Goal: Task Accomplishment & Management: Use online tool/utility

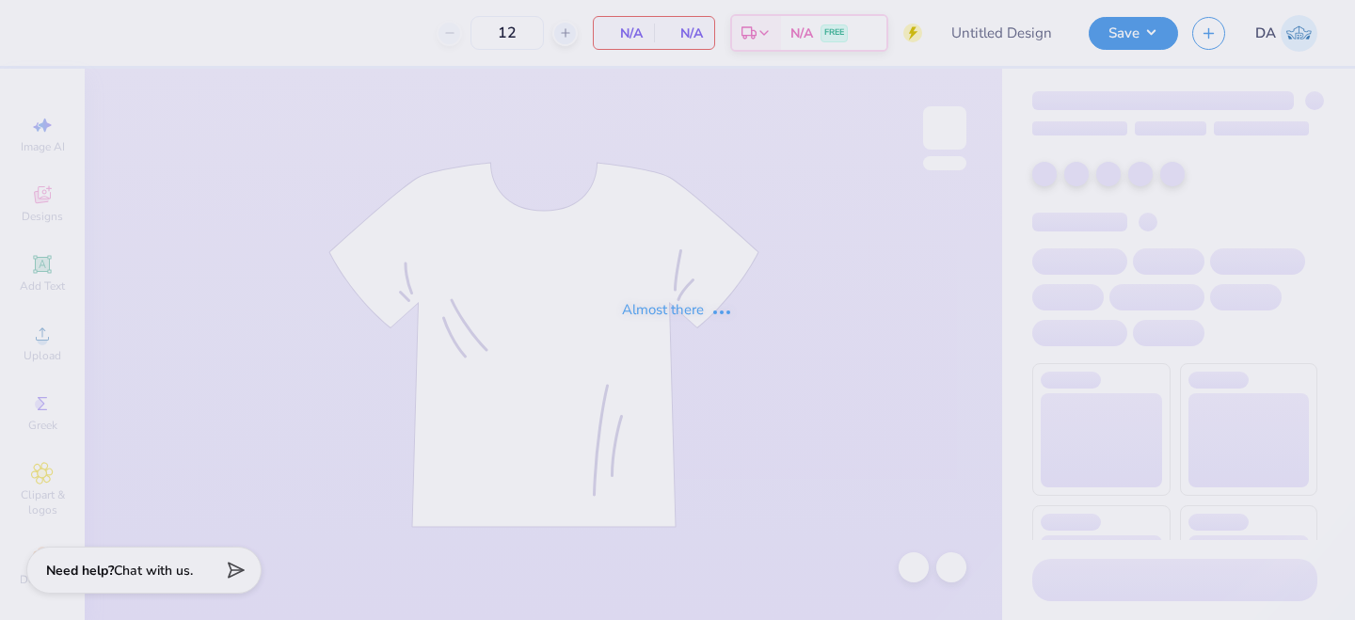
type input "[PERSON_NAME] kappa 2025 idea"
type input "50"
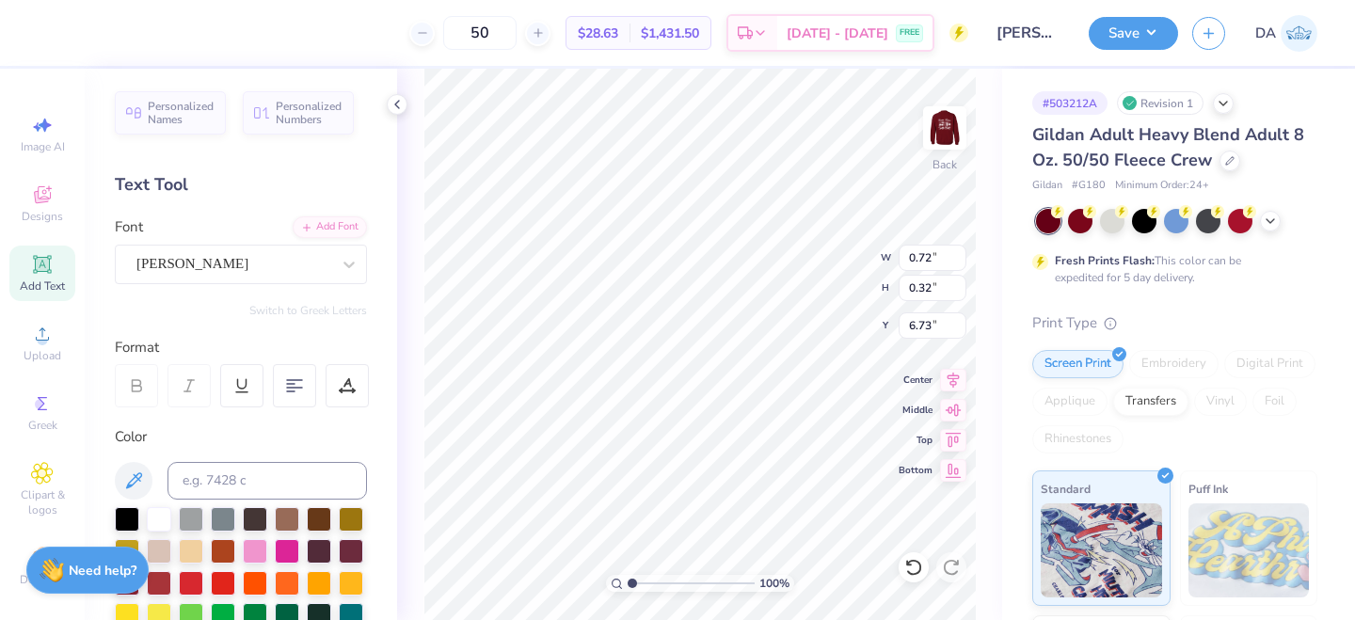
type input "0.66"
type input "0.33"
type input "0.72"
type input "0.32"
type input "0.66"
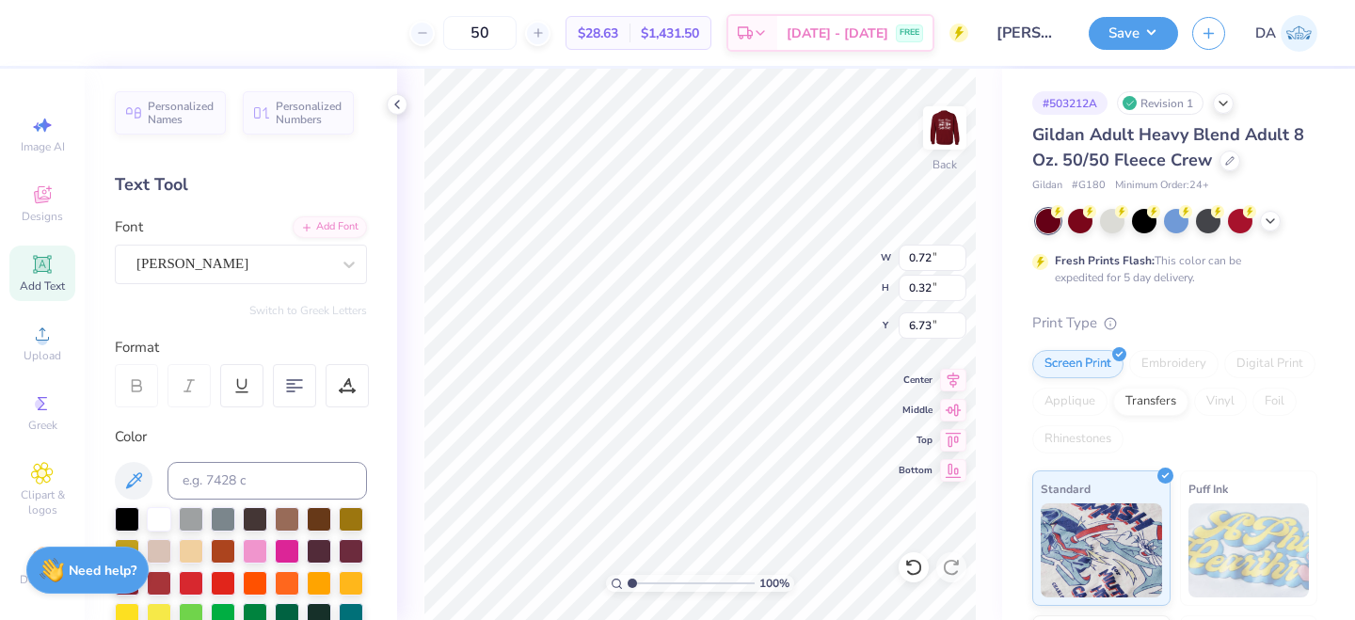
type input "0.33"
type input "0.66"
type input "0.33"
type input "0.72"
type input "0.32"
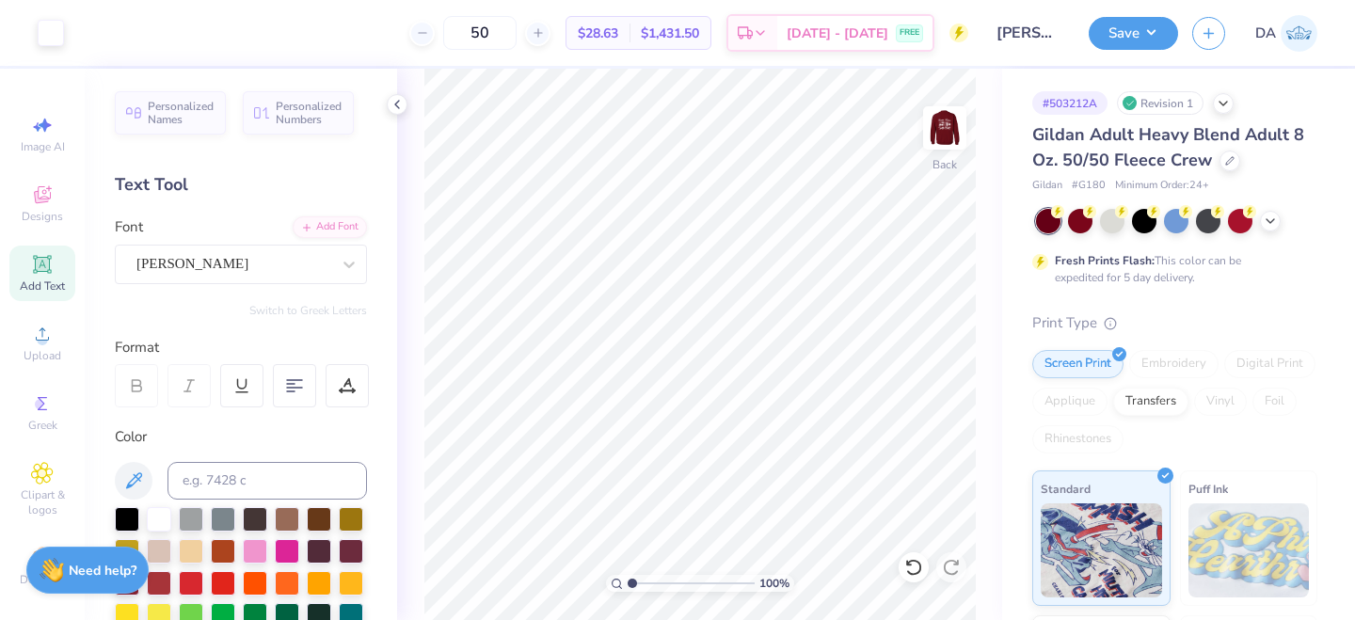
click at [1119, 55] on div "Save DA" at bounding box center [1222, 33] width 266 height 66
click at [1119, 43] on button "Save" at bounding box center [1133, 30] width 89 height 33
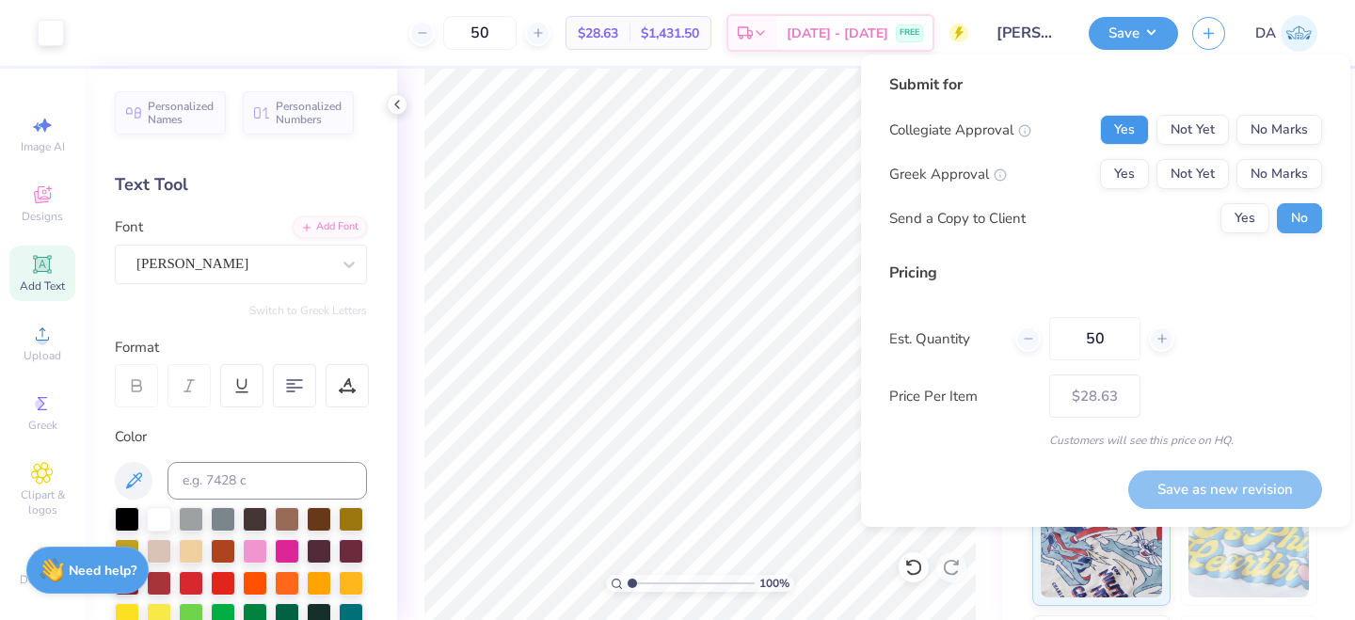
click at [1128, 133] on button "Yes" at bounding box center [1124, 130] width 49 height 30
click at [1285, 131] on button "No Marks" at bounding box center [1280, 130] width 86 height 30
click at [1141, 182] on button "Yes" at bounding box center [1124, 174] width 49 height 30
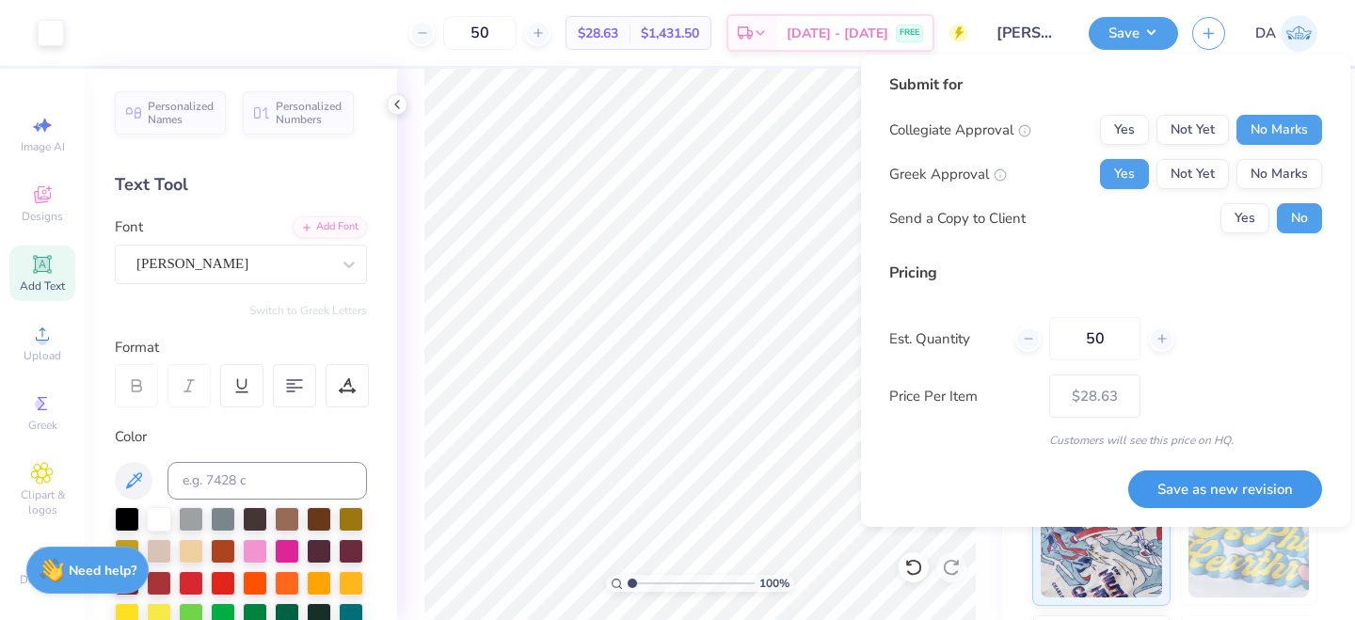
click at [1206, 498] on button "Save as new revision" at bounding box center [1225, 490] width 194 height 39
type input "$28.63"
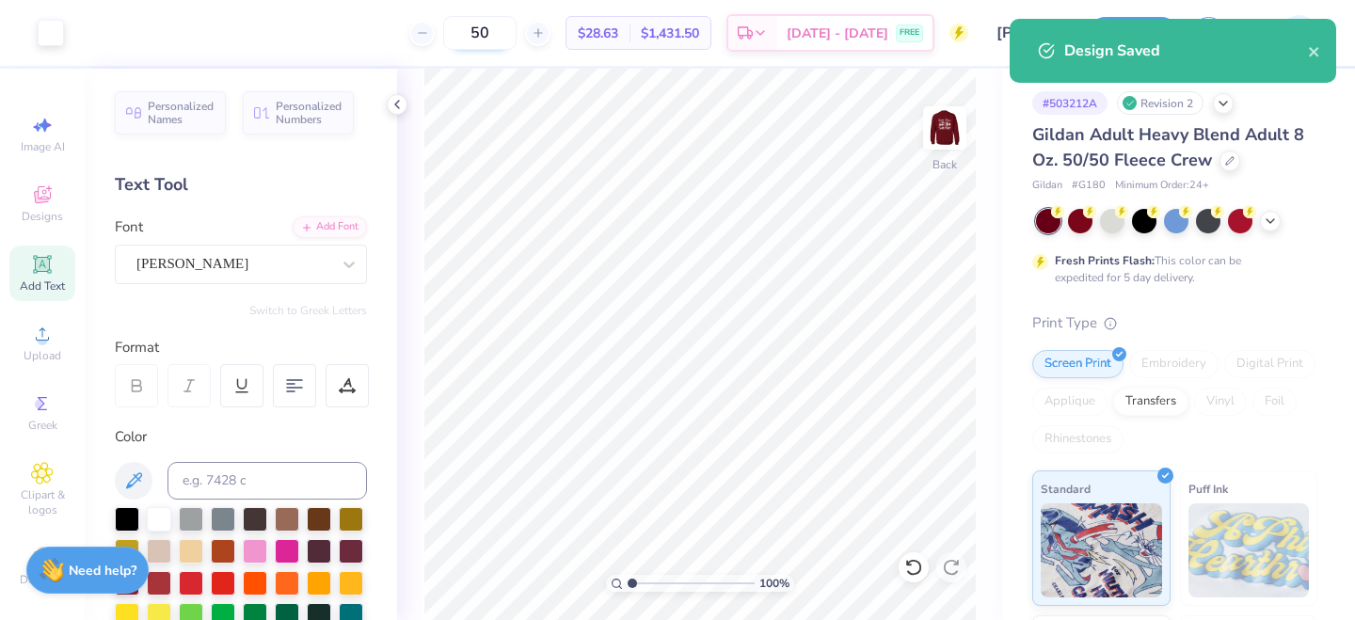
click at [517, 34] on input "50" at bounding box center [479, 33] width 73 height 34
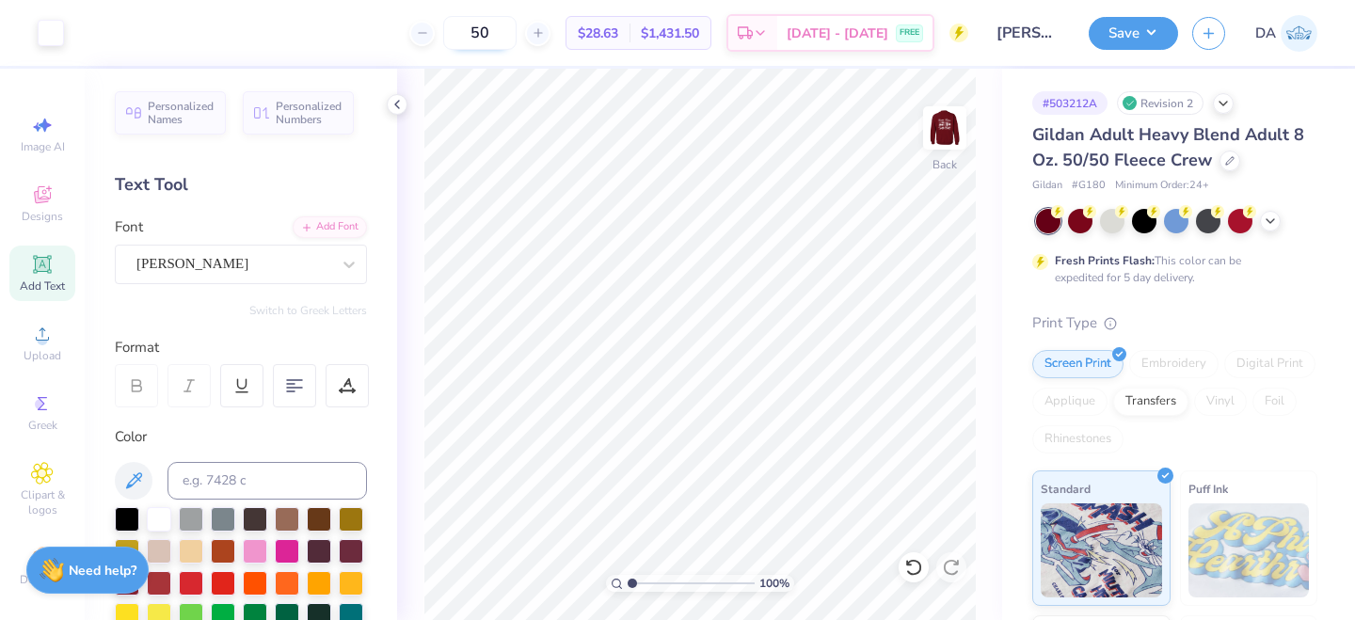
drag, startPoint x: 497, startPoint y: 29, endPoint x: 520, endPoint y: 29, distance: 23.5
click at [517, 29] on input "50" at bounding box center [479, 33] width 73 height 34
type input "60"
